Goal: Task Accomplishment & Management: Complete application form

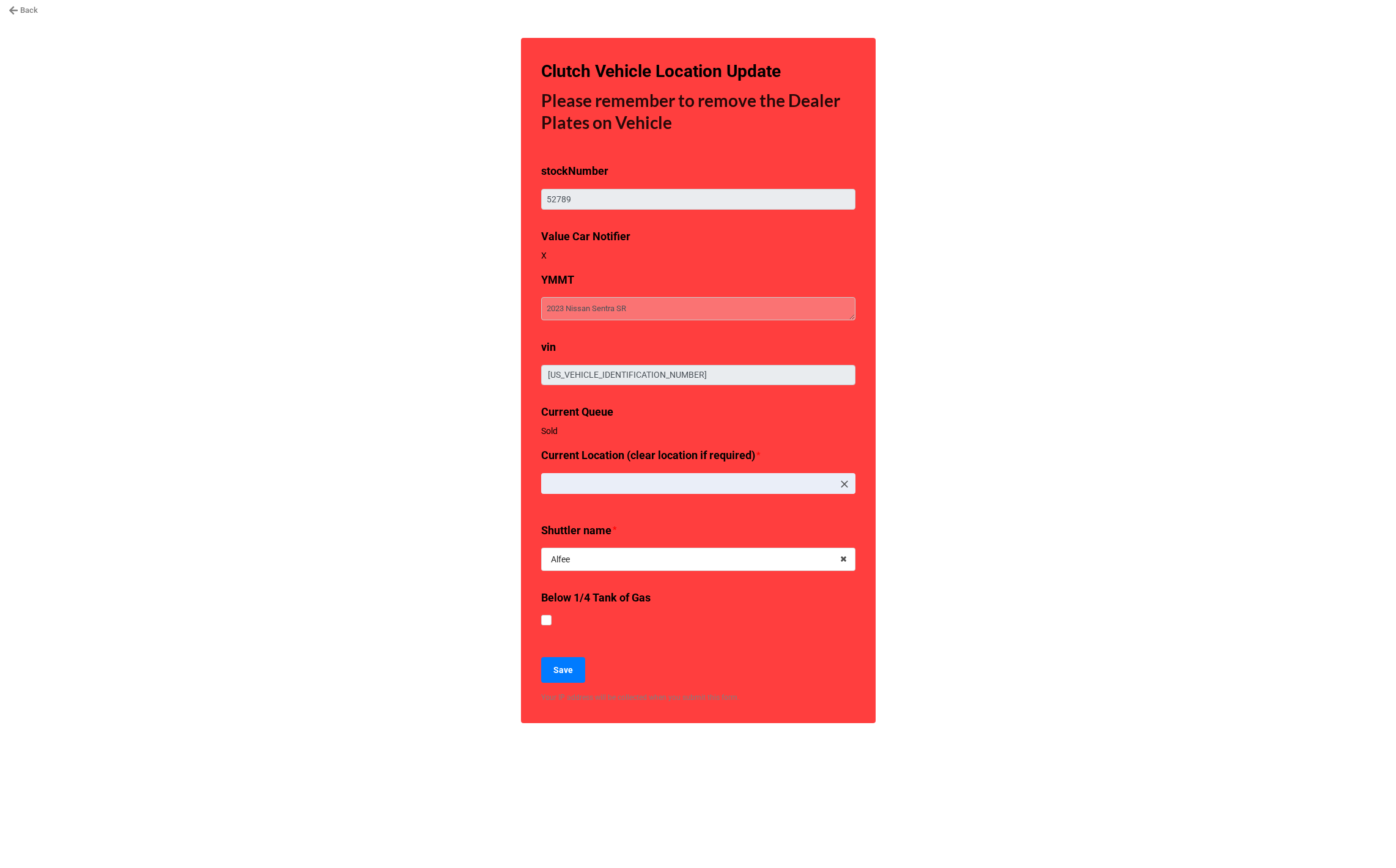
type textarea "x"
click at [34, 11] on link "Back" at bounding box center [23, 10] width 29 height 12
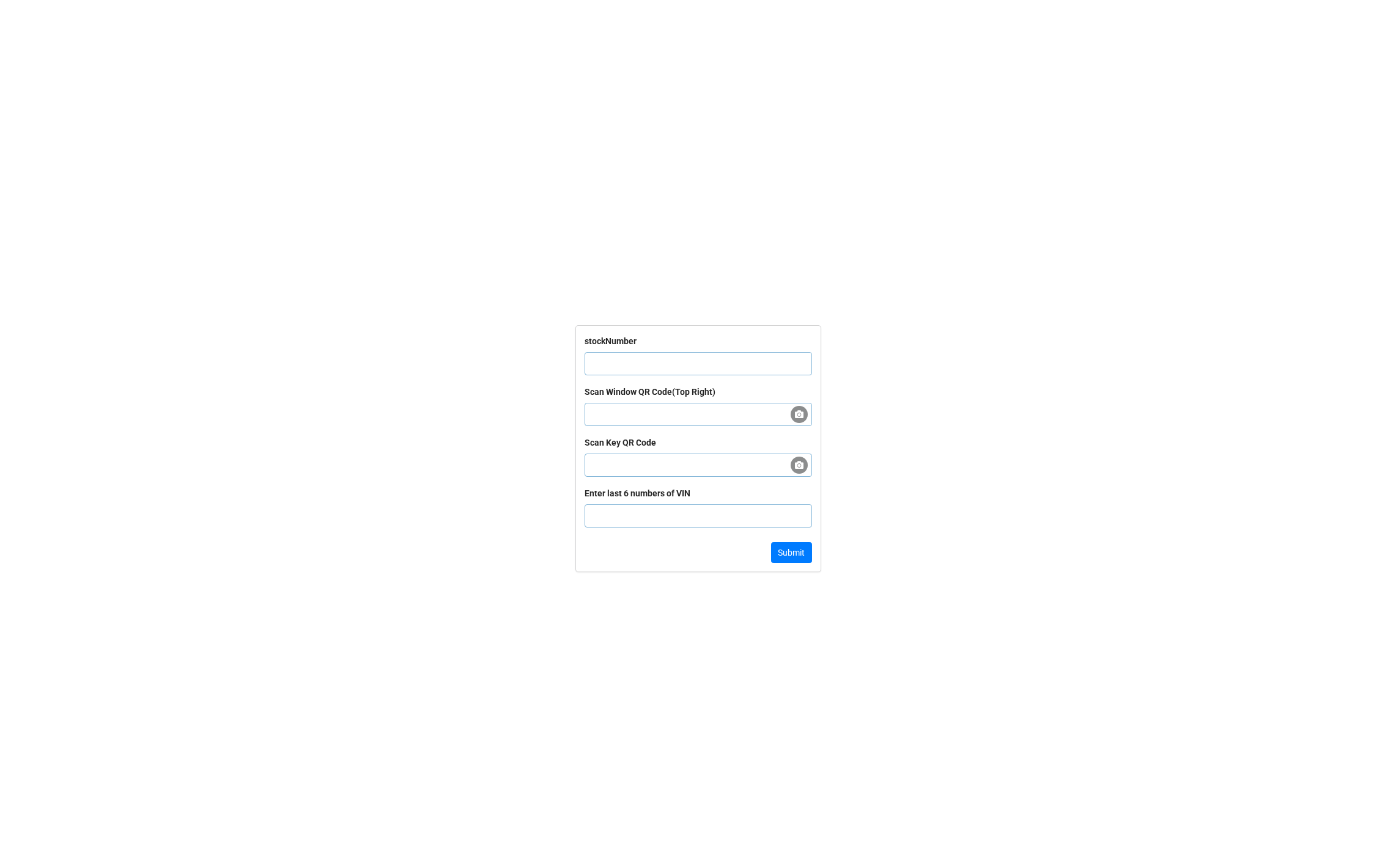
click at [616, 359] on input "text" at bounding box center [698, 363] width 227 height 24
click at [676, 363] on input "text" at bounding box center [698, 363] width 227 height 24
paste input "60078"
type input "60078"
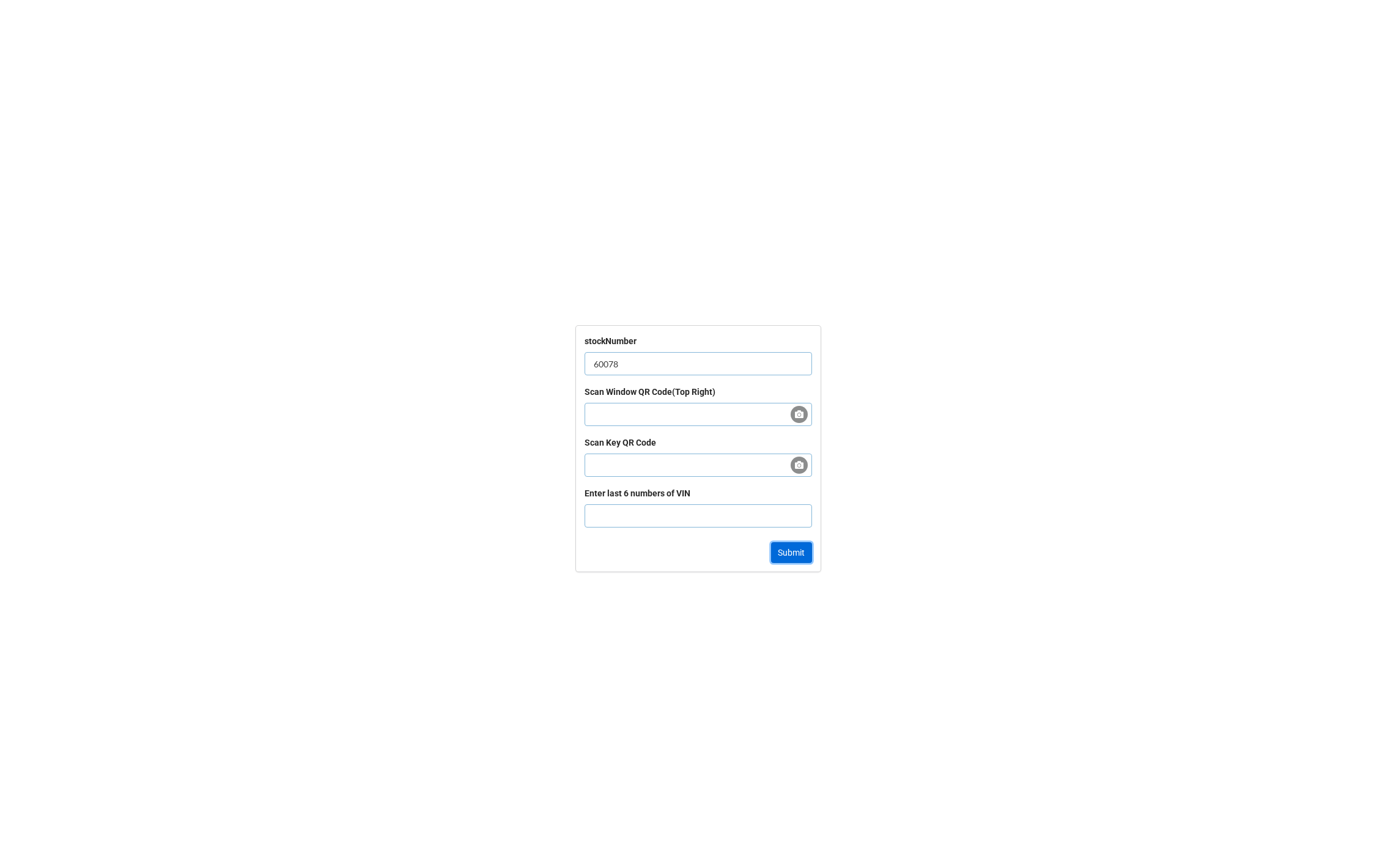
click at [795, 550] on button "Submit" at bounding box center [791, 552] width 41 height 21
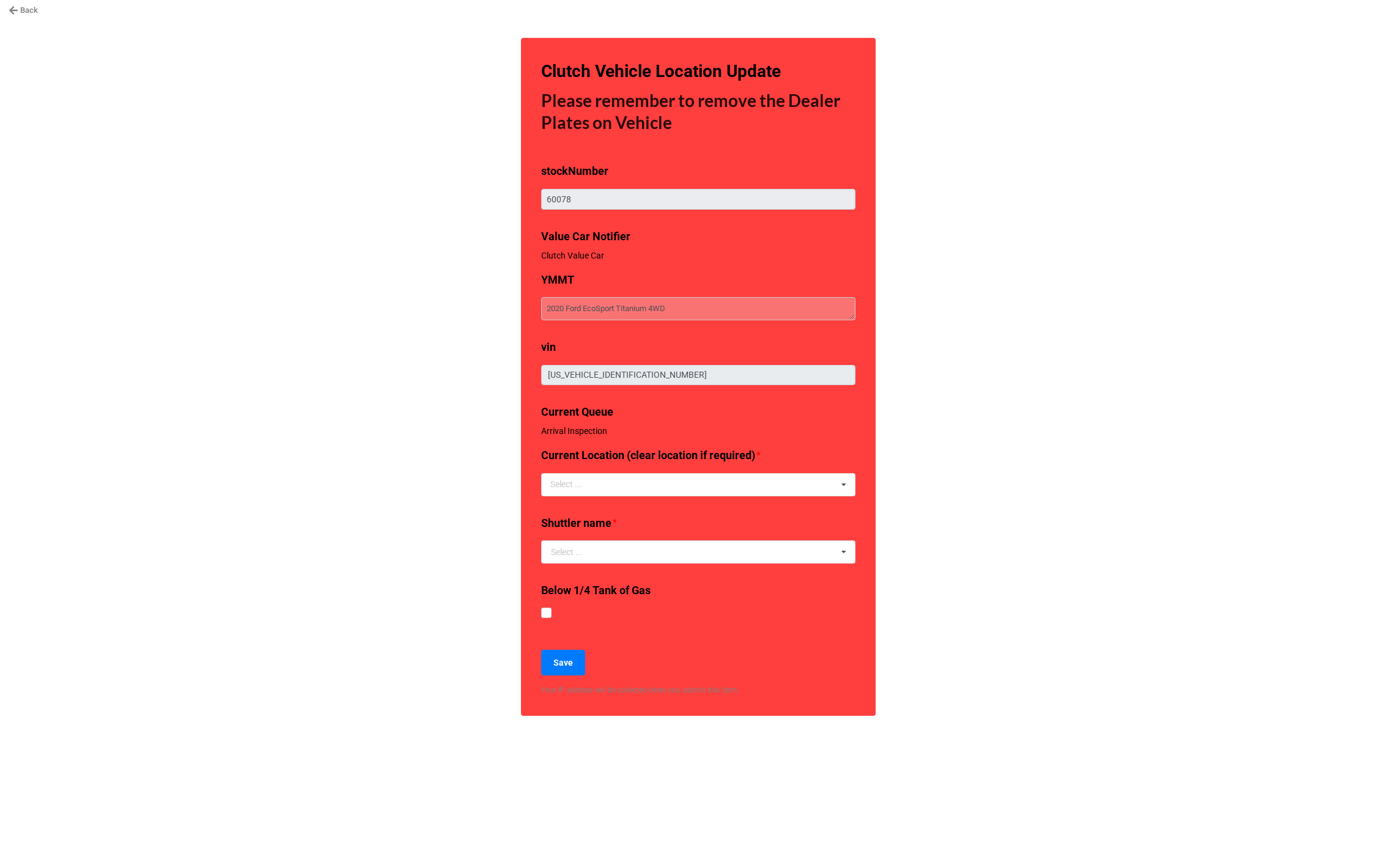
type textarea "x"
click at [412, 567] on div "Back Clutch Vehicle Location Update Please remember to remove the Dealer Plates…" at bounding box center [698, 434] width 1396 height 868
click at [235, 305] on div "Back Clutch Vehicle Location Update Please remember to remove the Dealer Plates…" at bounding box center [698, 434] width 1396 height 868
click at [19, 11] on link "Back" at bounding box center [23, 10] width 29 height 12
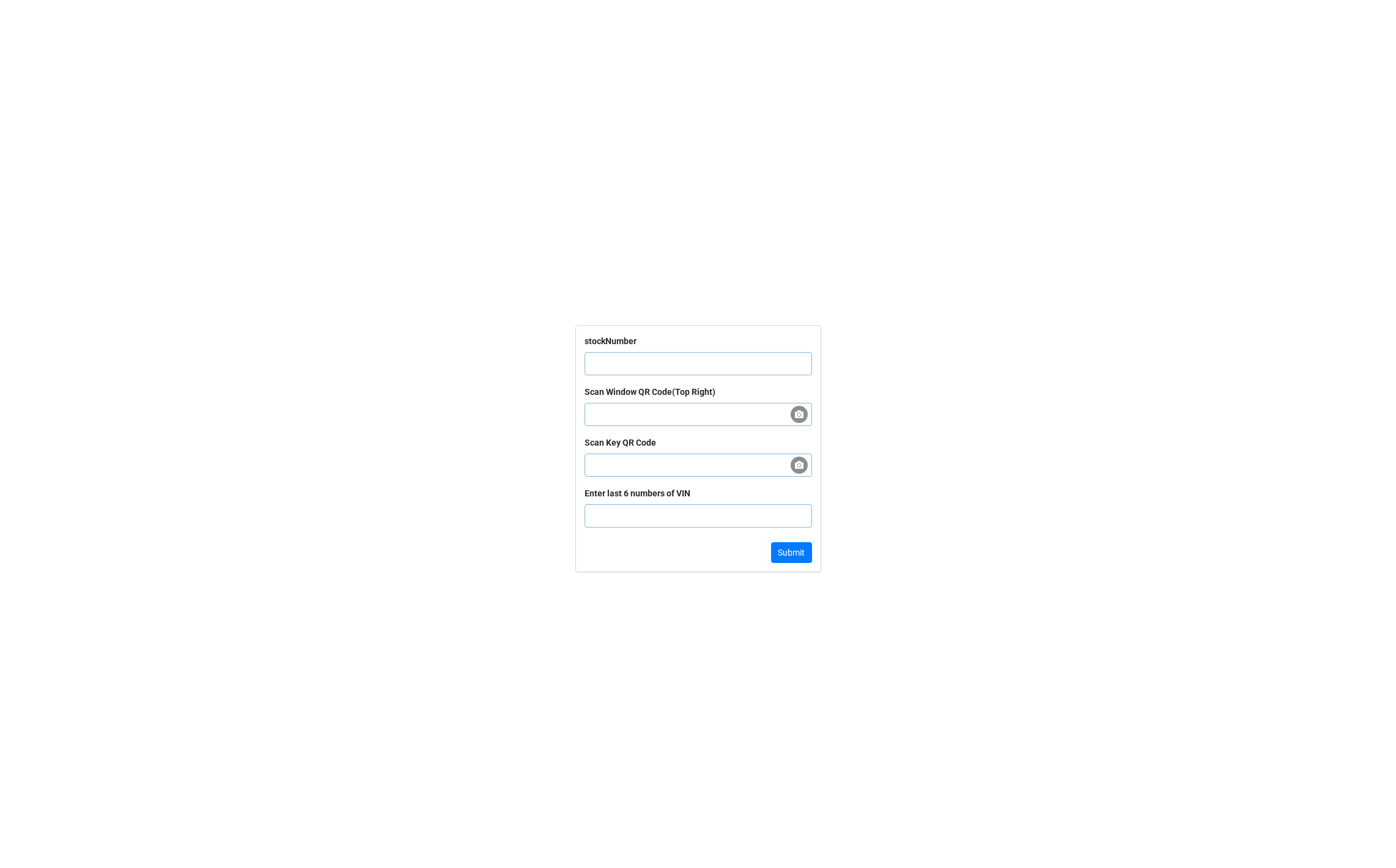
click at [290, 738] on form "stockNumber Scan Window QR Code(Top Right) Scan Key QR Code Enter last 6 number…" at bounding box center [698, 448] width 1396 height 819
click at [693, 373] on input "text" at bounding box center [698, 363] width 227 height 24
paste input "60078"
type input "60078"
click at [781, 544] on button "Submit" at bounding box center [791, 552] width 41 height 21
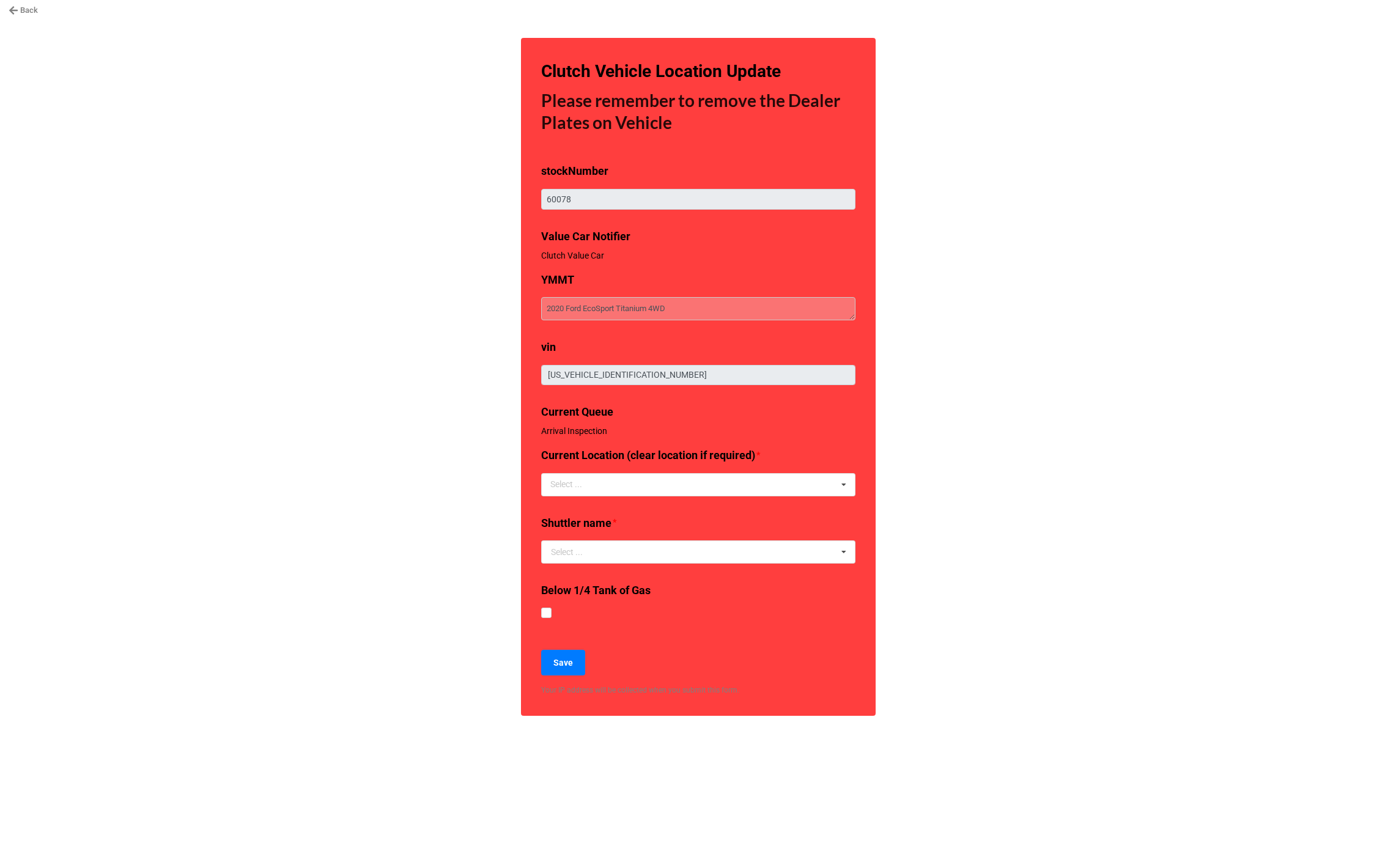
type textarea "x"
